Goal: Find specific page/section: Find specific page/section

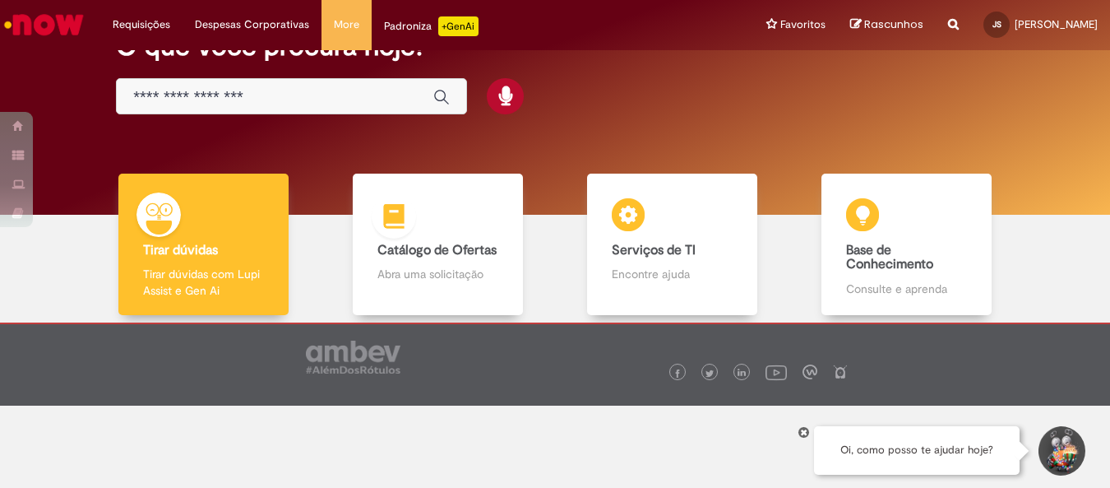
scroll to position [88, 0]
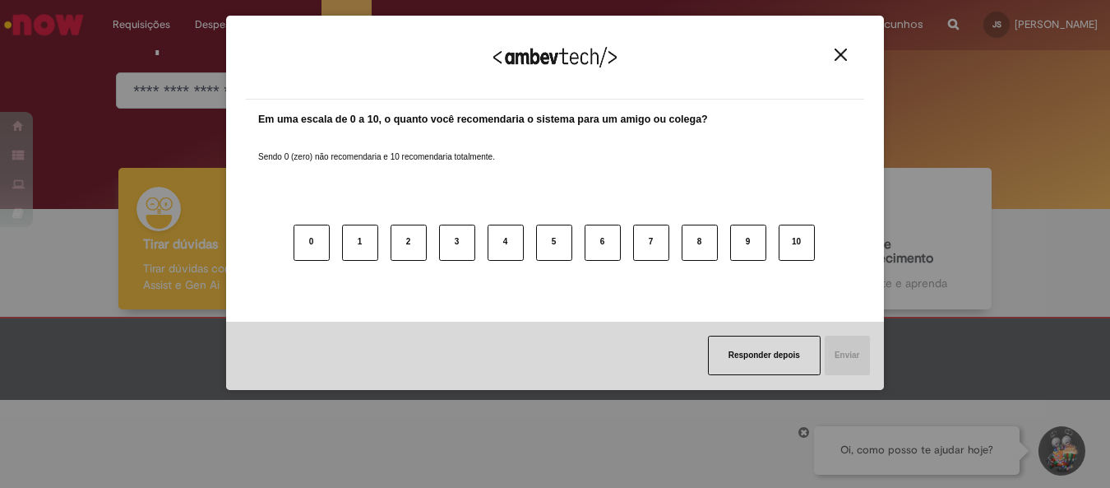
click at [839, 56] on img "Close" at bounding box center [841, 55] width 12 height 12
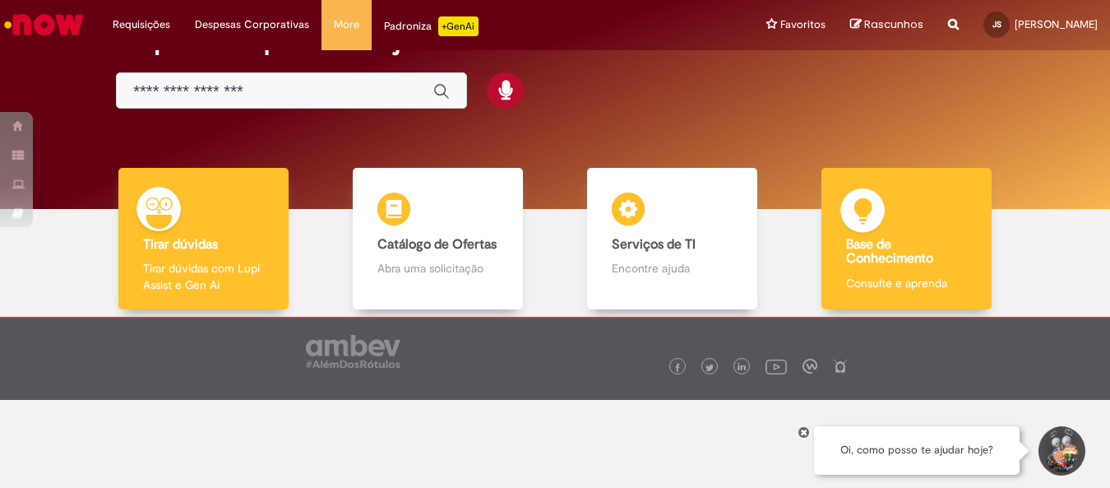
click at [915, 272] on div "Base de Conhecimento Base de Conhecimento Consulte e aprenda" at bounding box center [907, 239] width 171 height 142
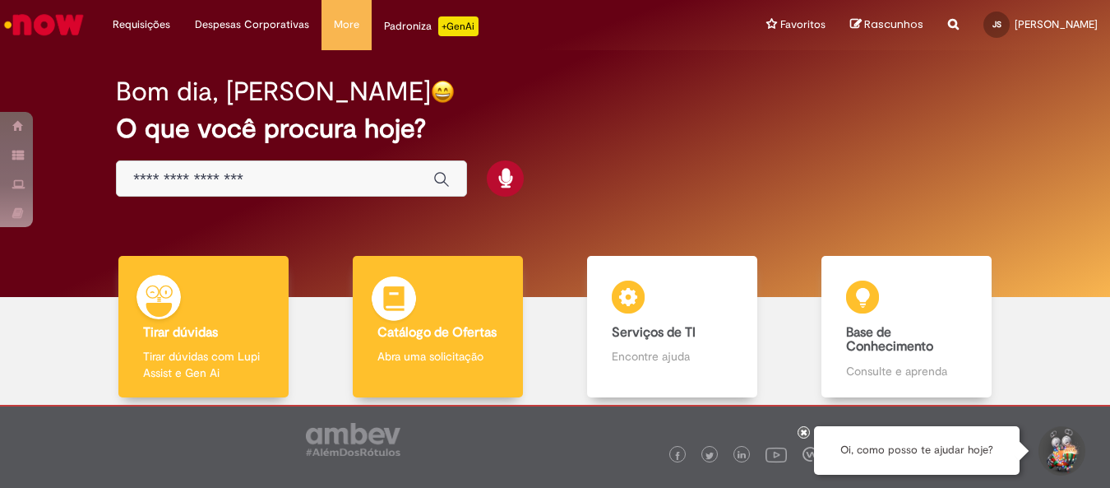
click at [457, 334] on b "Catálogo de Ofertas" at bounding box center [437, 332] width 119 height 16
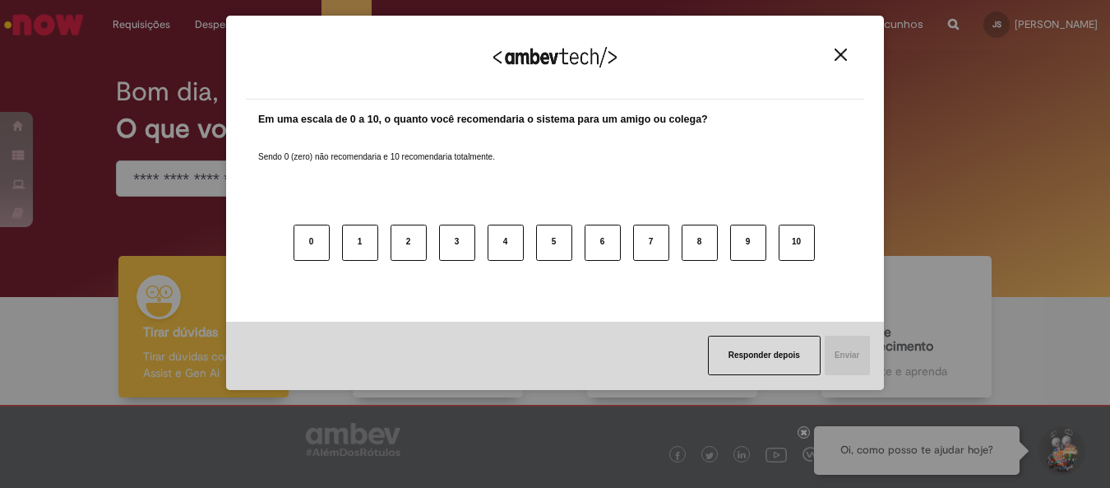
click at [847, 52] on button "Close" at bounding box center [841, 55] width 22 height 14
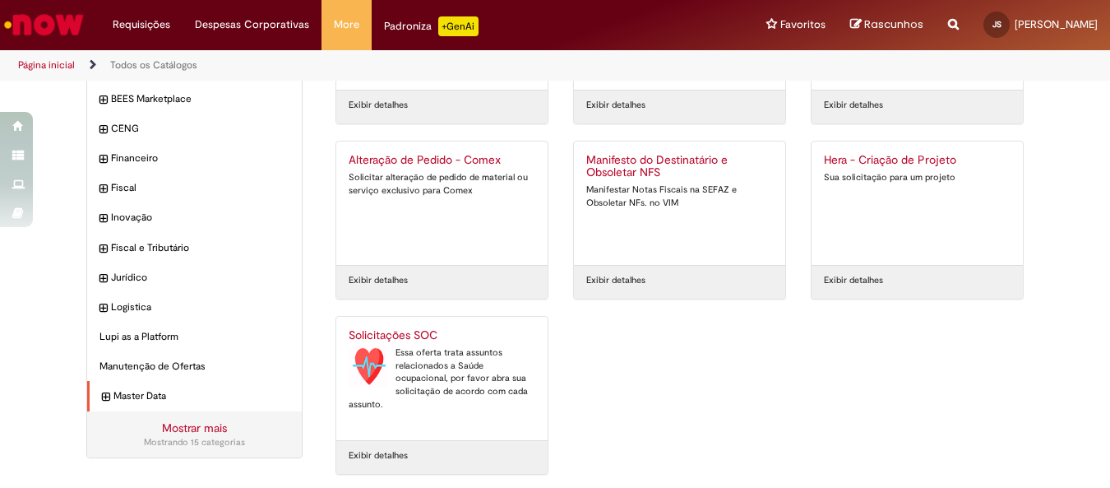
scroll to position [169, 0]
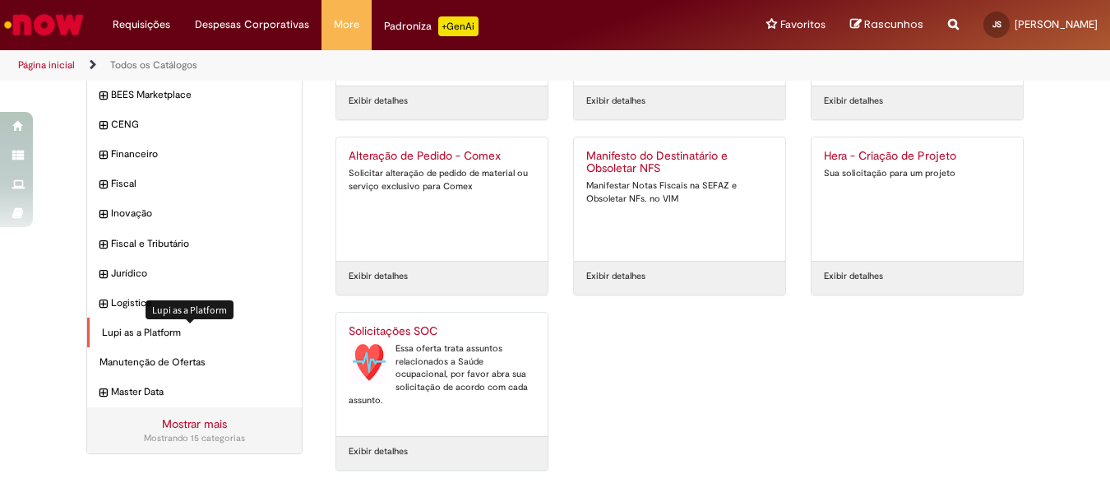
click at [184, 331] on span "Lupi as a Platform Itens" at bounding box center [196, 333] width 188 height 14
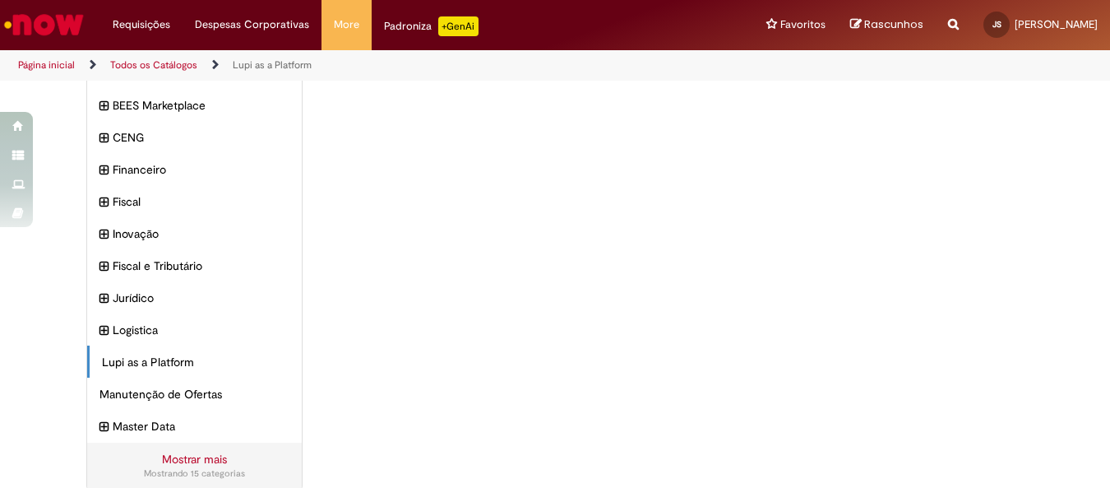
scroll to position [189, 0]
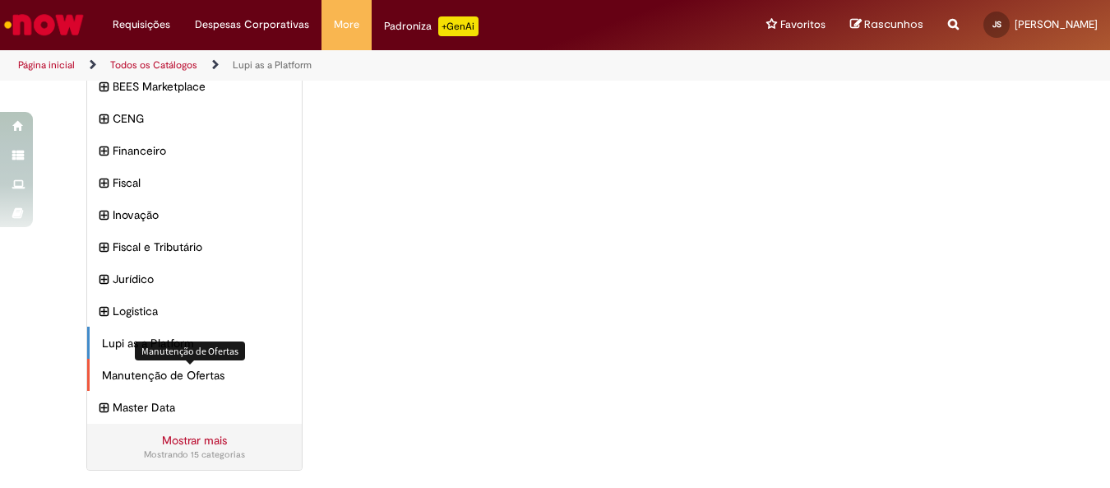
click at [192, 377] on span "Manutenção de Ofertas Itens" at bounding box center [196, 375] width 188 height 16
